Goal: Information Seeking & Learning: Learn about a topic

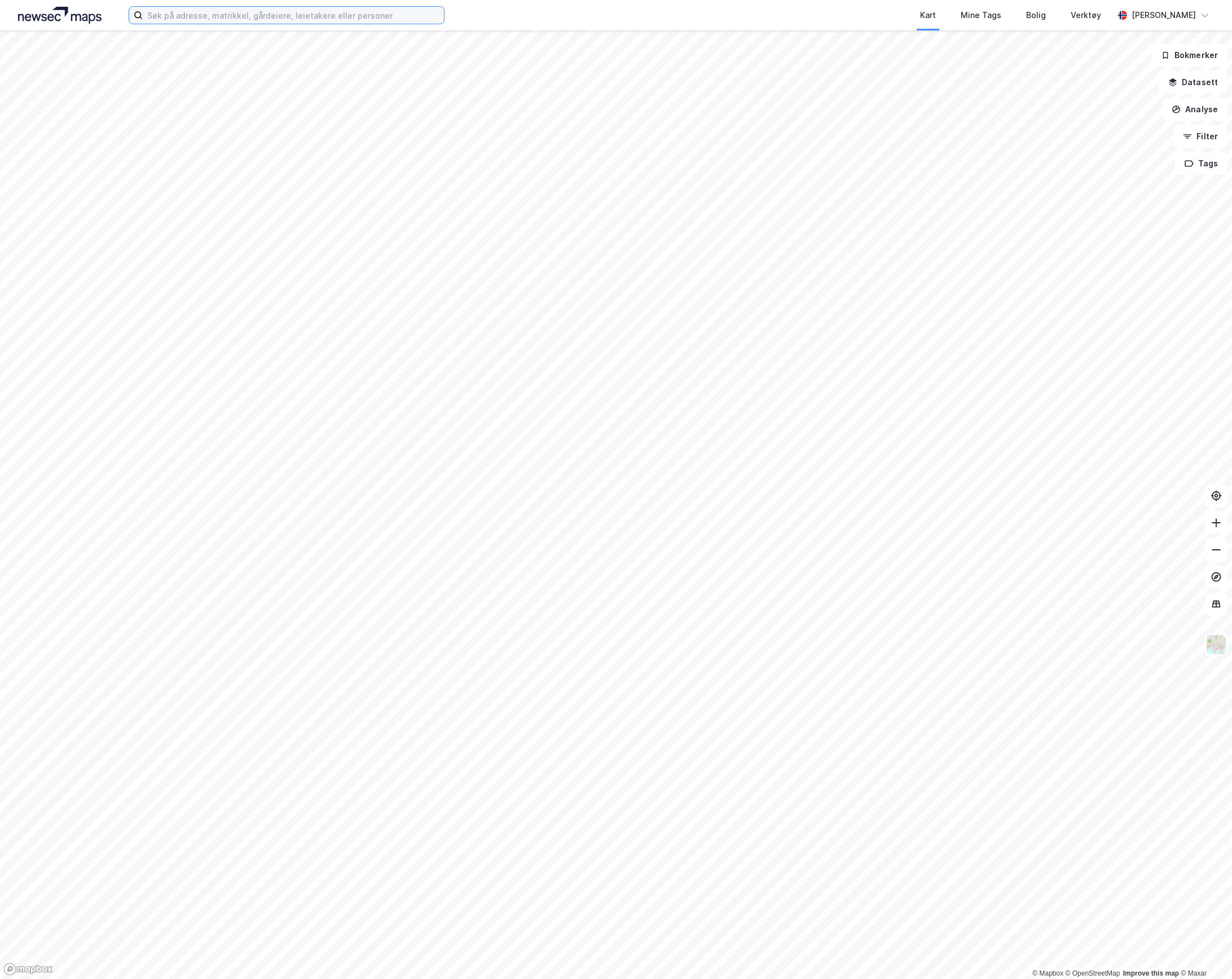
click at [204, 16] on input at bounding box center [293, 15] width 301 height 17
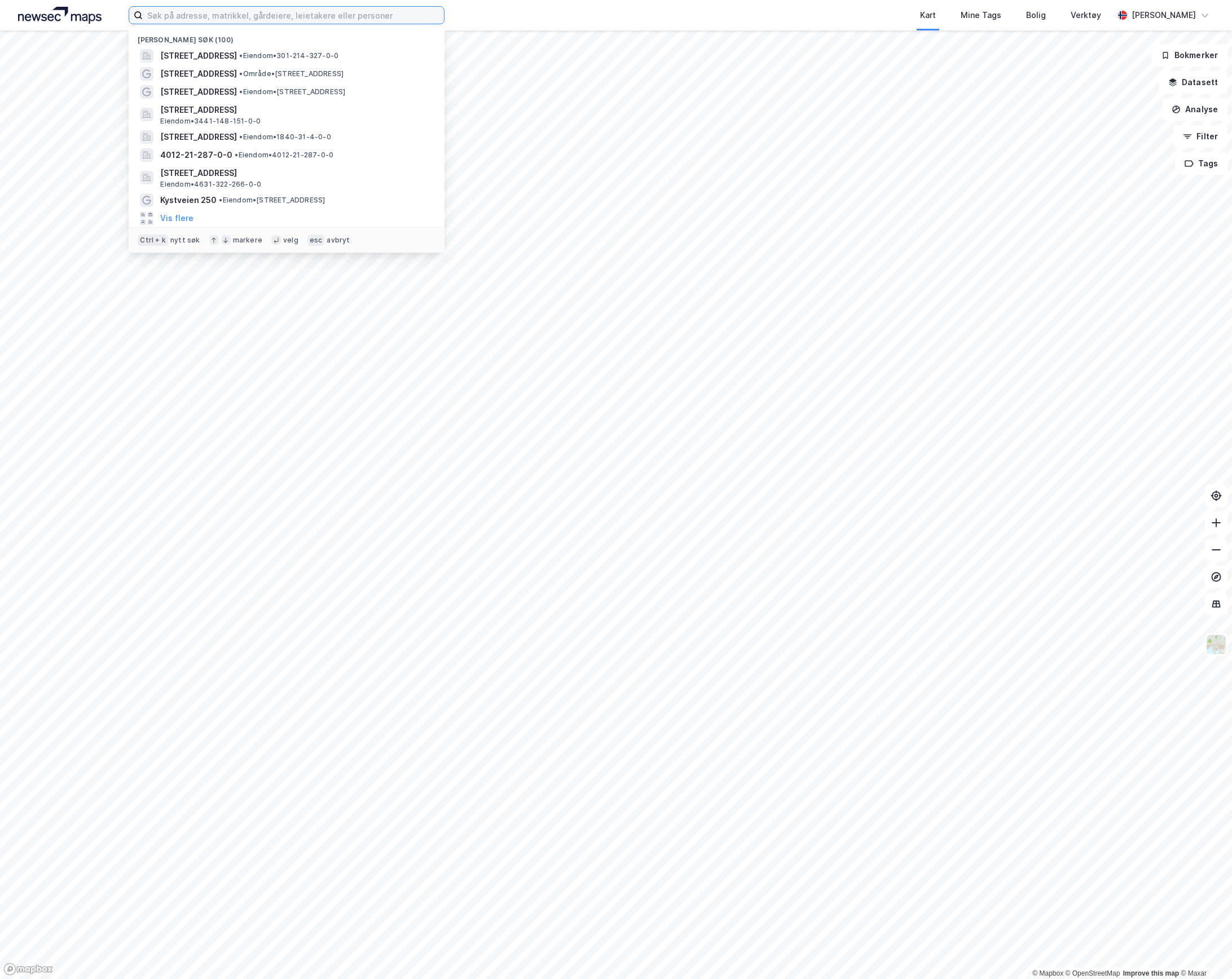
paste input "Pilestredet 75D"
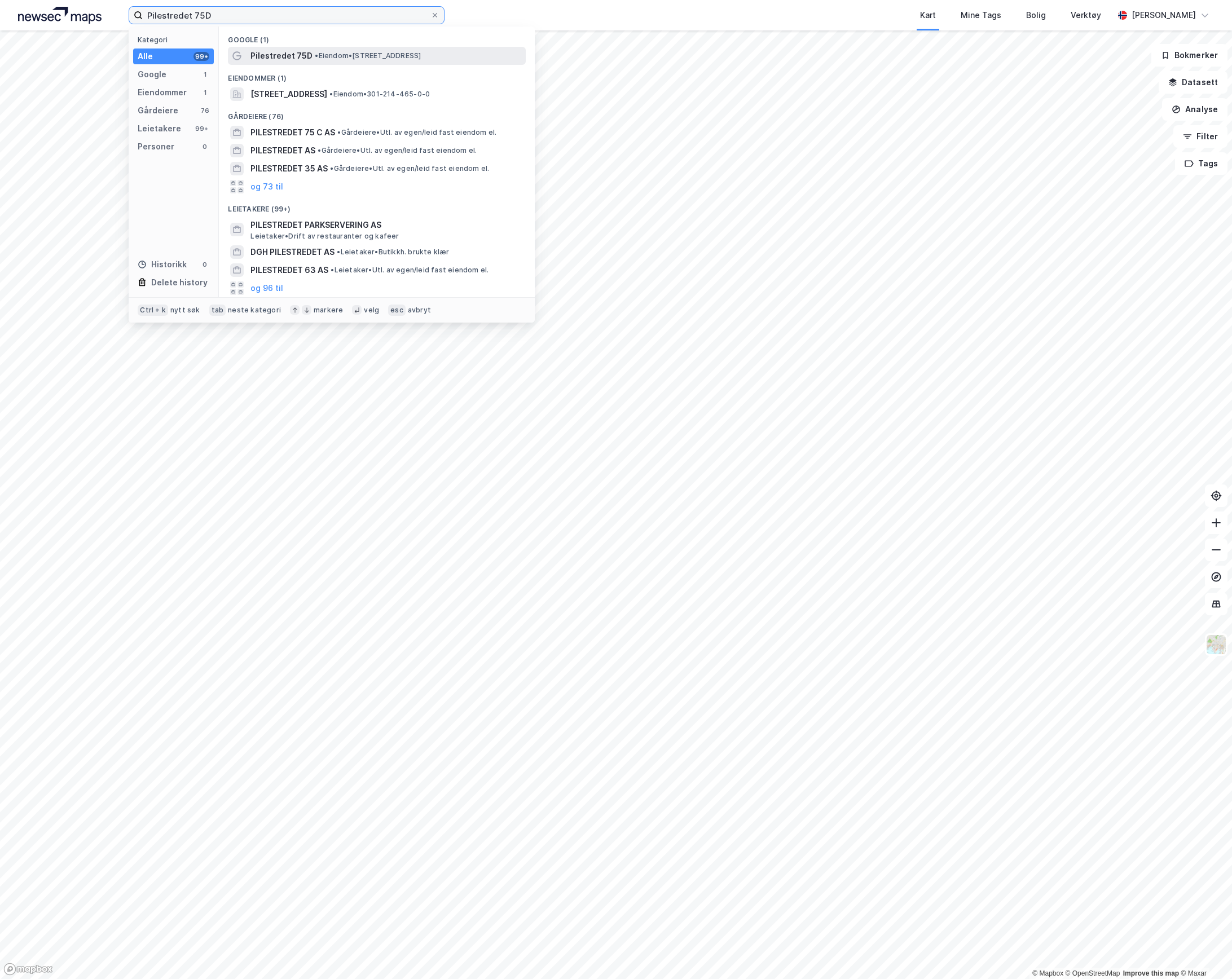
type input "Pilestredet 75D"
click at [316, 50] on div "Pilestredet 75D • Eiendom • [STREET_ADDRESS]" at bounding box center [387, 56] width 273 height 14
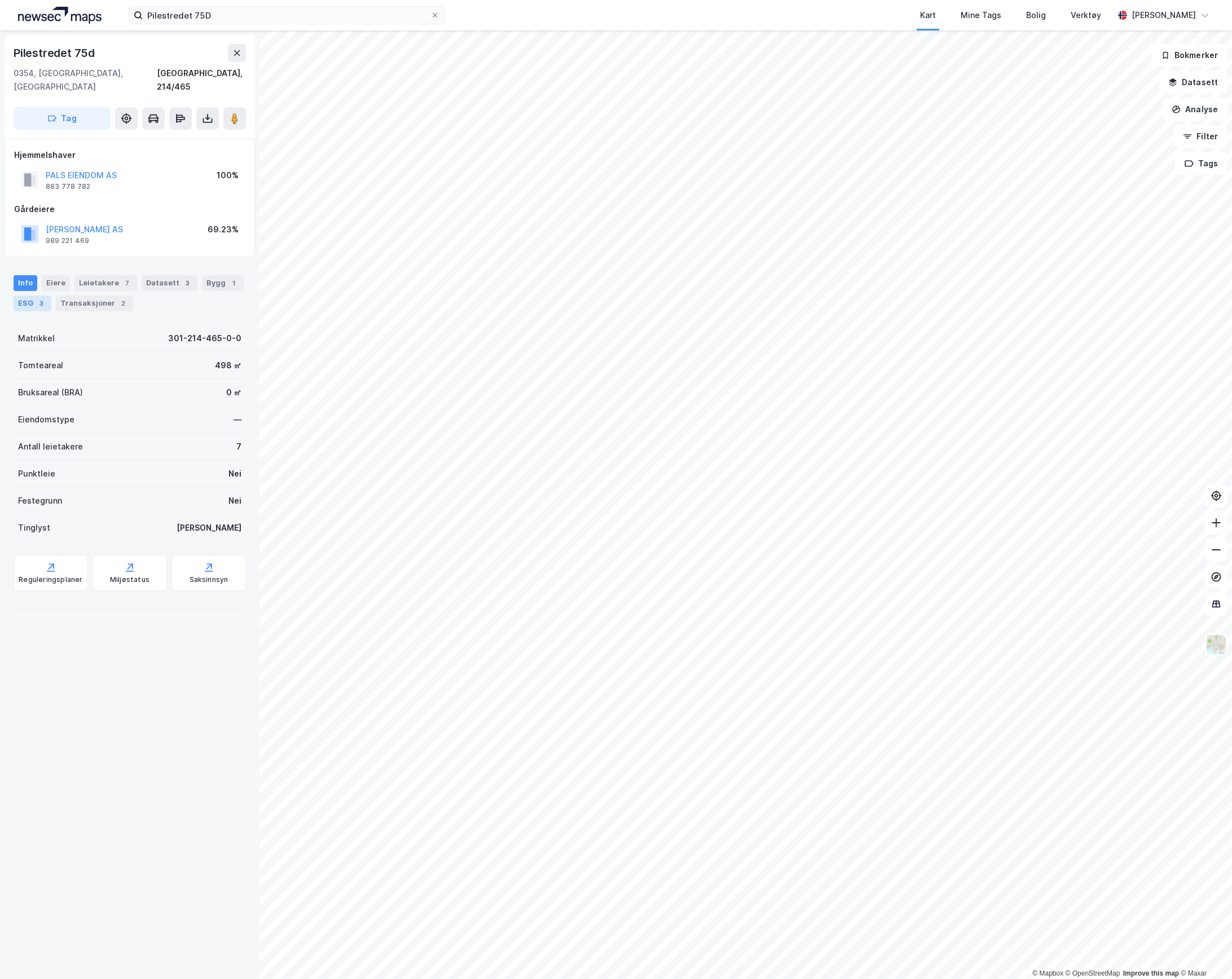
click at [29, 296] on div "ESG 3" at bounding box center [32, 304] width 38 height 16
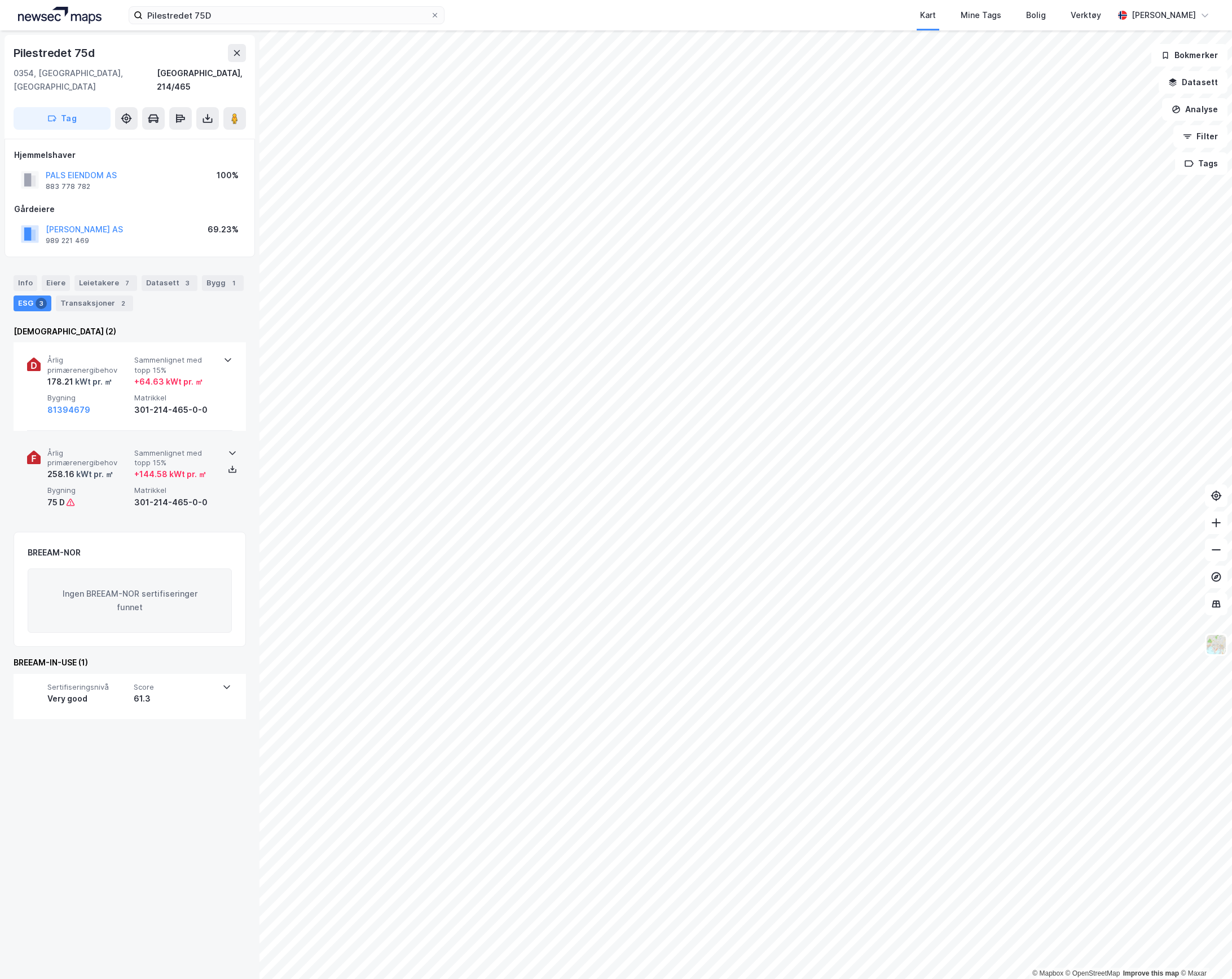
click at [113, 469] on div "Årlig primærenergibehov 258.16 kWt pr. ㎡ Sammenlignet med topp 15% + 144.58 kWt…" at bounding box center [131, 478] width 169 height 61
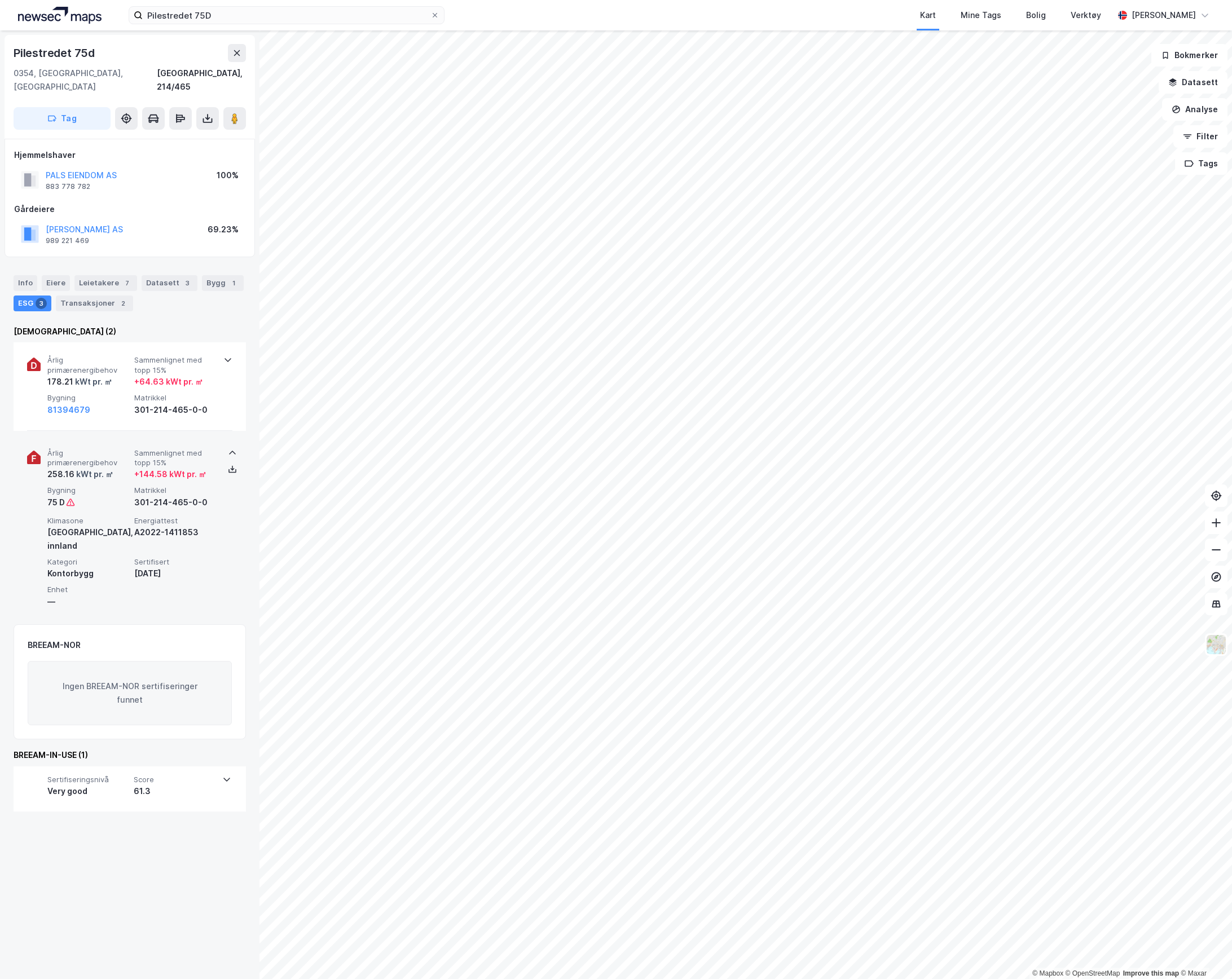
click at [113, 469] on div "Årlig primærenergibehov 258.16 kWt pr. ㎡ Sammenlignet med topp 15% + 144.58 kWt…" at bounding box center [131, 478] width 169 height 61
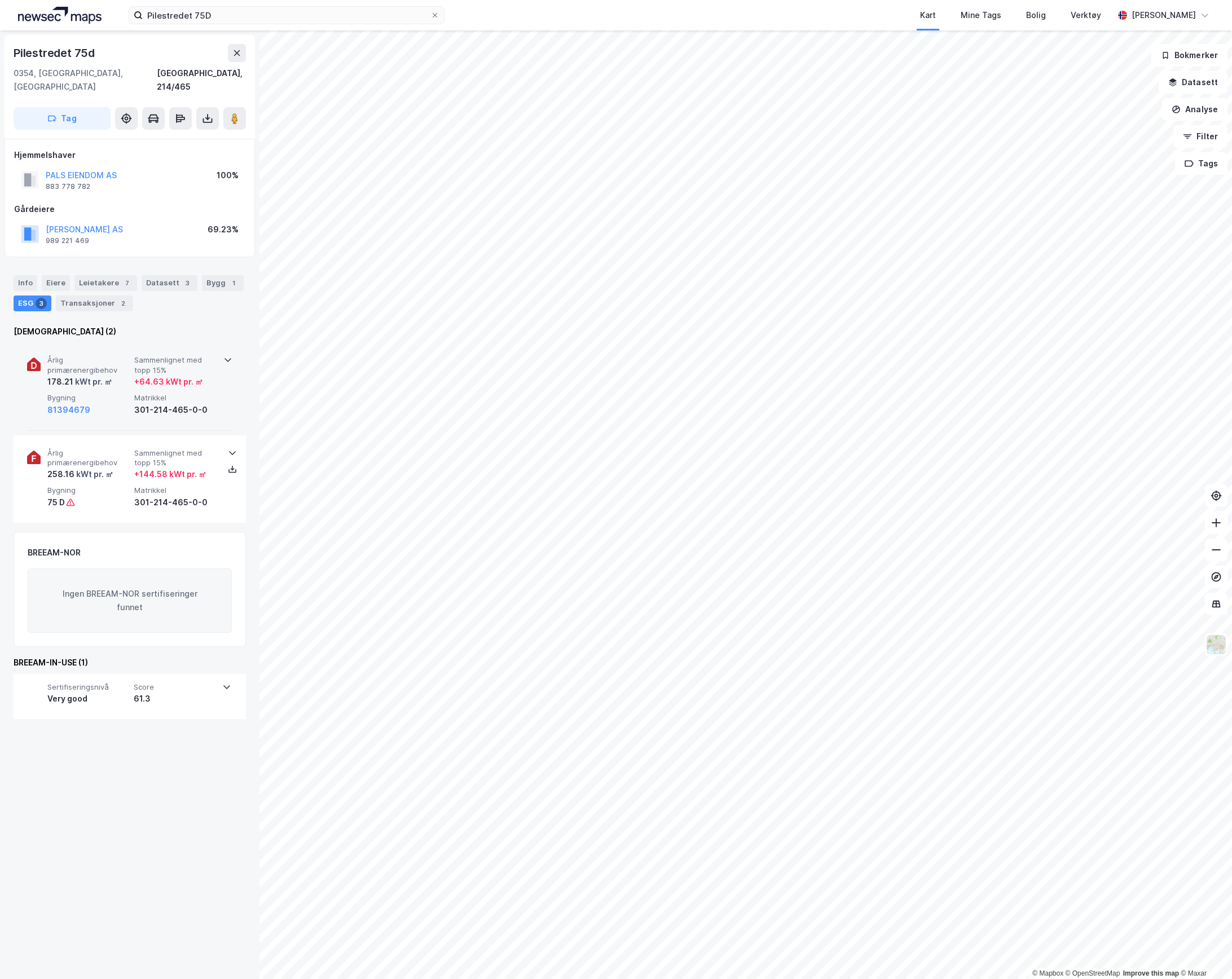
click at [111, 376] on div "Årlig primærenergibehov 178.21 kWt pr. ㎡ Sammenlignet med topp 15% + 64.63 kWt …" at bounding box center [131, 385] width 169 height 61
